Goal: Transaction & Acquisition: Purchase product/service

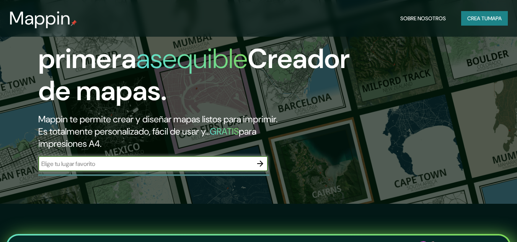
scroll to position [38, 0]
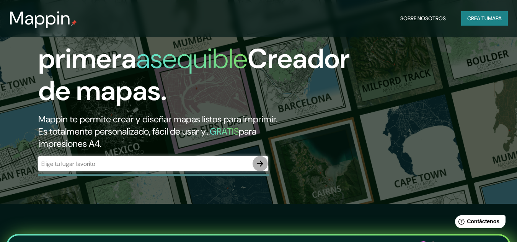
click at [264, 164] on icon "button" at bounding box center [260, 163] width 9 height 9
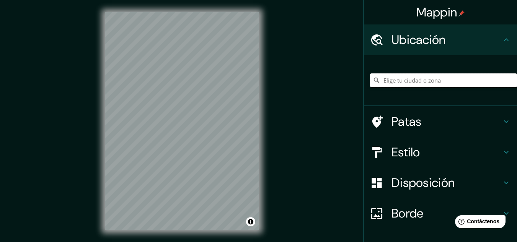
click at [448, 82] on input "Elige tu ciudad o zona" at bounding box center [443, 81] width 147 height 14
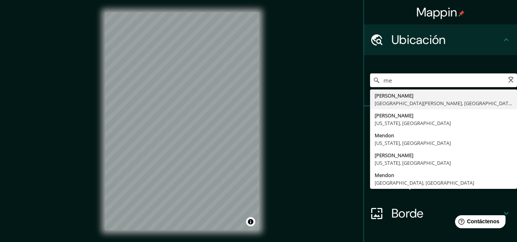
type input "m"
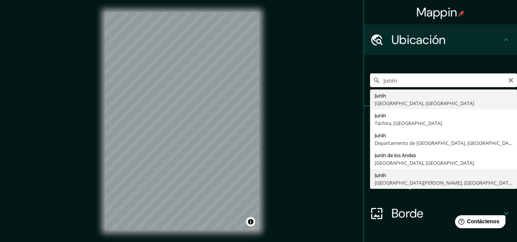
type input "[GEOGRAPHIC_DATA], [GEOGRAPHIC_DATA][PERSON_NAME], [GEOGRAPHIC_DATA]"
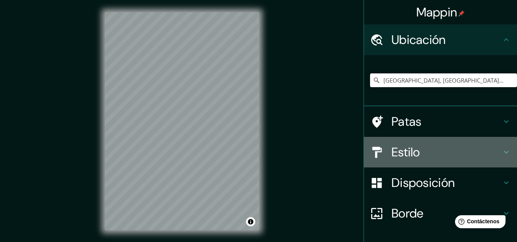
click at [445, 152] on h4 "Estilo" at bounding box center [447, 152] width 110 height 15
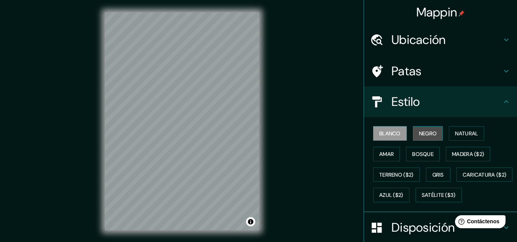
click at [435, 131] on button "Negro" at bounding box center [428, 133] width 30 height 15
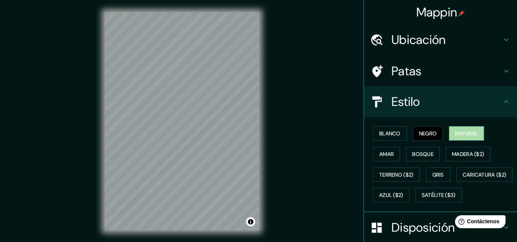
click at [472, 133] on font "Natural" at bounding box center [466, 133] width 23 height 7
click at [391, 156] on button "Amar" at bounding box center [386, 154] width 27 height 15
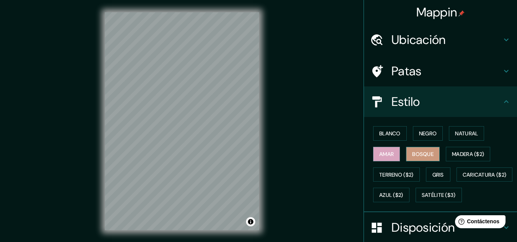
click at [429, 157] on font "Bosque" at bounding box center [422, 154] width 21 height 7
click at [436, 172] on font "Gris" at bounding box center [438, 175] width 11 height 7
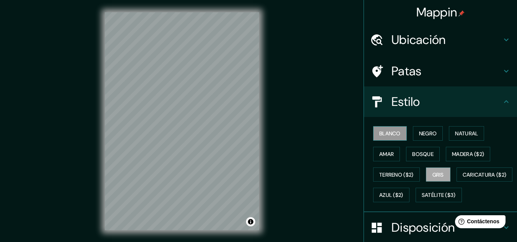
click at [396, 135] on button "Blanco" at bounding box center [390, 133] width 34 height 15
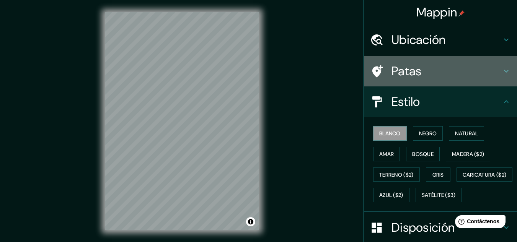
click at [494, 65] on h4 "Patas" at bounding box center [447, 71] width 110 height 15
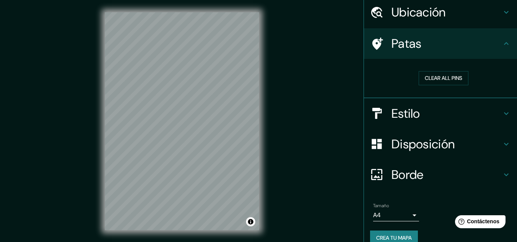
scroll to position [38, 0]
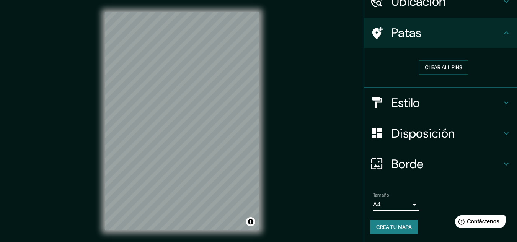
click at [446, 159] on h4 "Borde" at bounding box center [447, 164] width 110 height 15
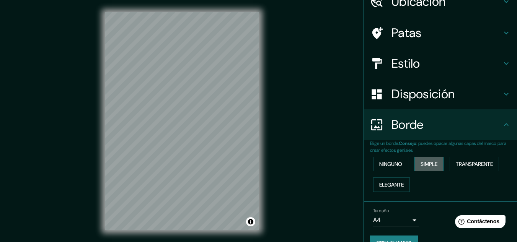
click at [421, 163] on font "Simple" at bounding box center [429, 164] width 17 height 7
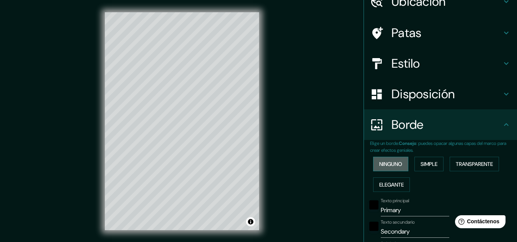
click at [387, 163] on font "Ninguno" at bounding box center [390, 164] width 23 height 7
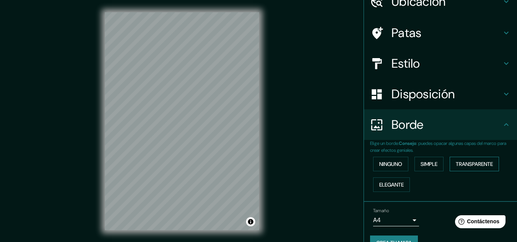
click at [480, 165] on font "Transparente" at bounding box center [474, 164] width 37 height 7
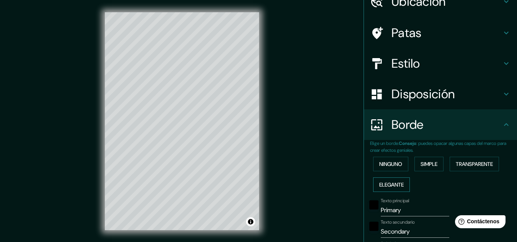
click at [379, 189] on font "Elegante" at bounding box center [391, 185] width 25 height 10
click at [381, 164] on font "Ninguno" at bounding box center [390, 164] width 23 height 7
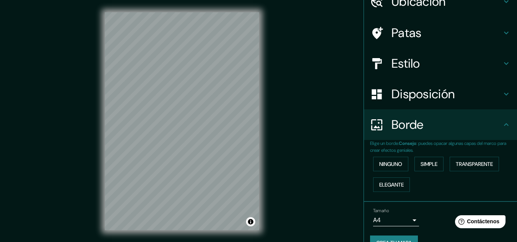
scroll to position [55, 0]
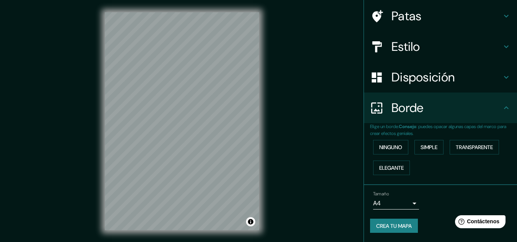
click at [404, 222] on font "Crea tu mapa" at bounding box center [394, 226] width 36 height 10
click at [392, 223] on font "Crea tu mapa" at bounding box center [394, 226] width 36 height 7
click at [93, 88] on div "© Mapbox © OpenStreetMap Improve this map" at bounding box center [182, 121] width 179 height 243
click at [476, 74] on h4 "Disposición" at bounding box center [447, 77] width 110 height 15
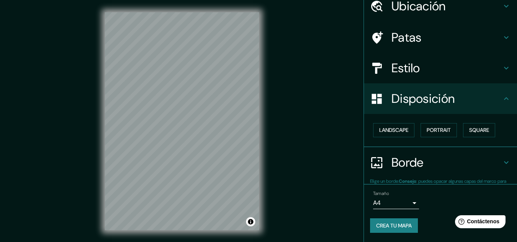
scroll to position [34, 0]
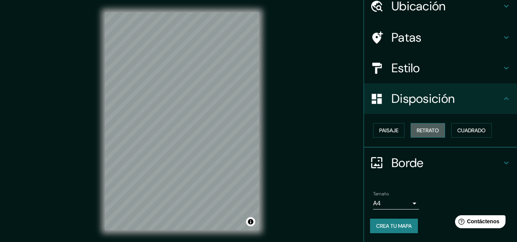
click at [417, 127] on font "Retrato" at bounding box center [428, 130] width 22 height 7
click at [389, 127] on font "Paisaje" at bounding box center [388, 131] width 19 height 10
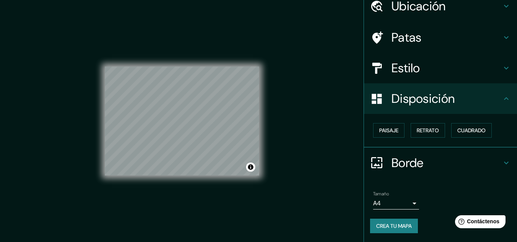
click at [404, 126] on div "Paisaje Retrato Cuadrado" at bounding box center [443, 130] width 147 height 21
click at [418, 128] on font "Retrato" at bounding box center [428, 130] width 22 height 7
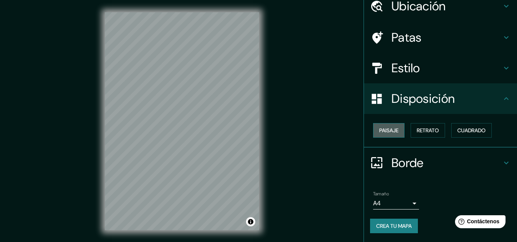
click at [387, 133] on font "Paisaje" at bounding box center [388, 130] width 19 height 7
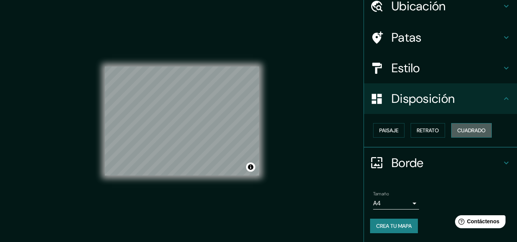
click at [467, 132] on font "Cuadrado" at bounding box center [472, 130] width 28 height 7
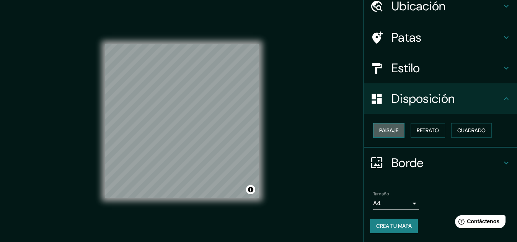
click at [388, 131] on font "Paisaje" at bounding box center [388, 130] width 19 height 7
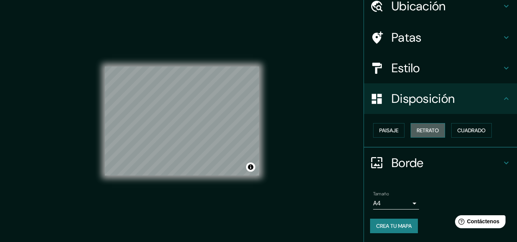
click at [421, 130] on font "Retrato" at bounding box center [428, 130] width 22 height 7
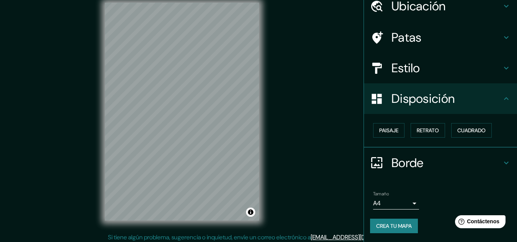
scroll to position [13, 0]
